Goal: Task Accomplishment & Management: Manage account settings

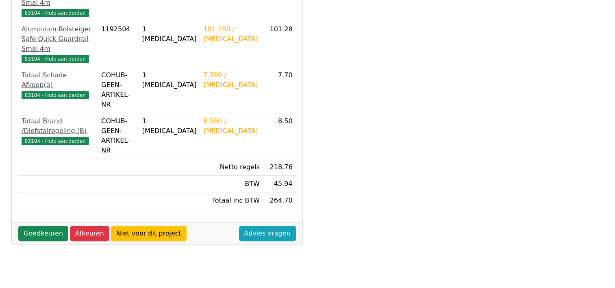
scroll to position [244, 0]
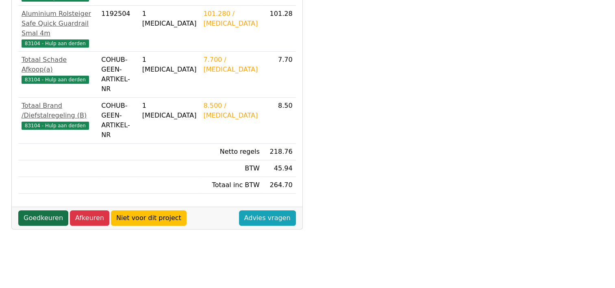
click at [35, 210] on link "Goedkeuren" at bounding box center [43, 217] width 50 height 15
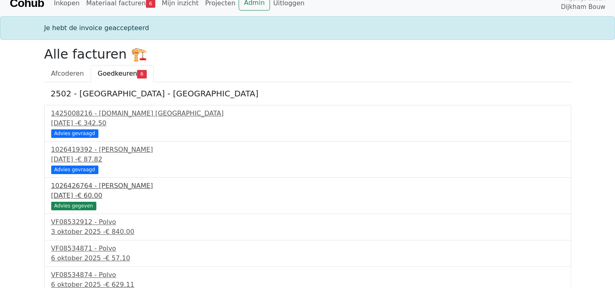
scroll to position [15, 0]
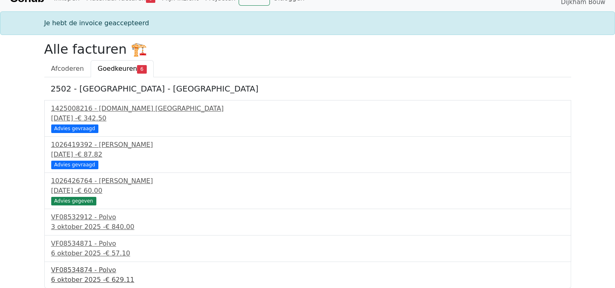
click at [91, 270] on div "VF08534874 - Polvo" at bounding box center [307, 270] width 513 height 10
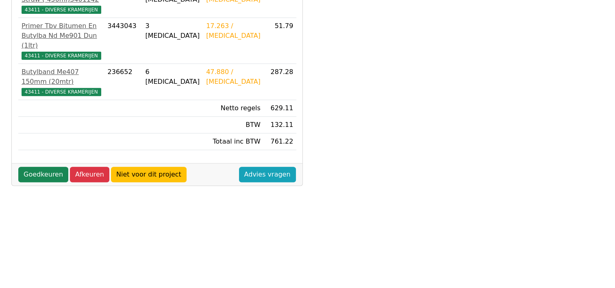
scroll to position [314, 0]
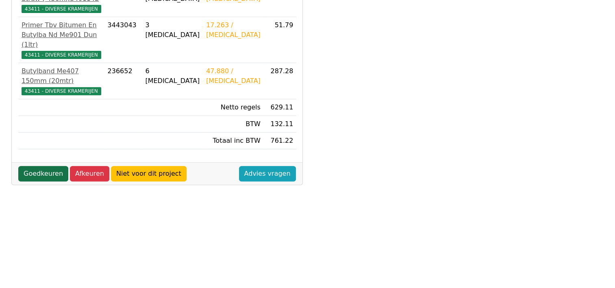
click at [36, 166] on link "Goedkeuren" at bounding box center [43, 173] width 50 height 15
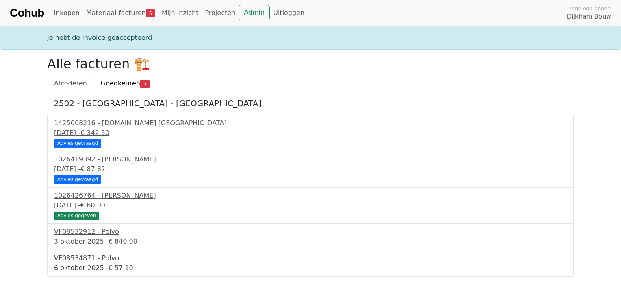
click at [85, 263] on div "6 oktober 2025 - € 57.10" at bounding box center [310, 268] width 513 height 10
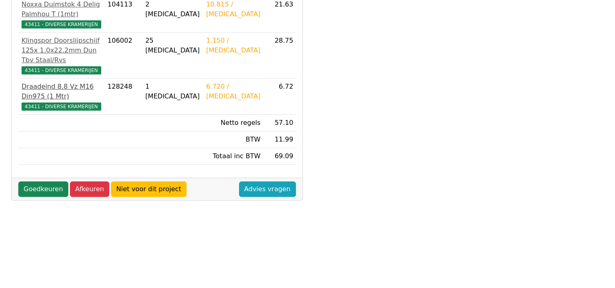
scroll to position [203, 0]
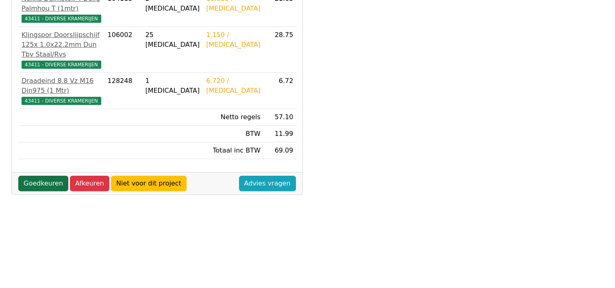
click at [44, 183] on link "Goedkeuren" at bounding box center [43, 183] width 50 height 15
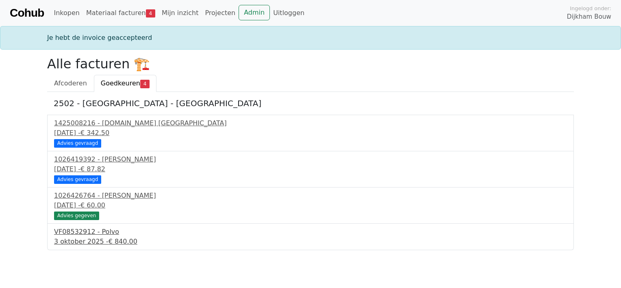
click at [92, 234] on div "VF08532912 - Polvo" at bounding box center [310, 232] width 513 height 10
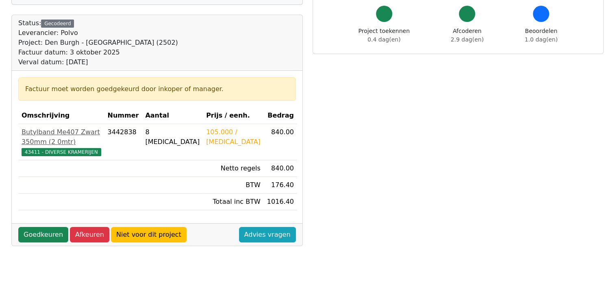
scroll to position [81, 0]
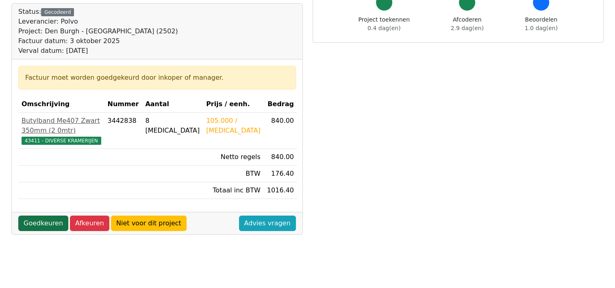
click at [33, 215] on link "Goedkeuren" at bounding box center [43, 222] width 50 height 15
